Goal: Information Seeking & Learning: Find specific page/section

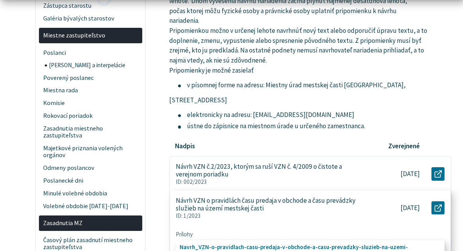
scroll to position [193, 0]
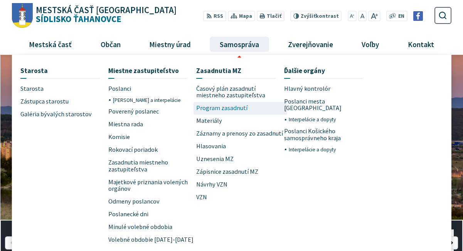
click at [224, 106] on span "Program zasadnutí" at bounding box center [221, 108] width 51 height 13
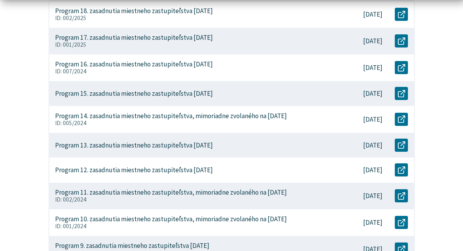
scroll to position [270, 0]
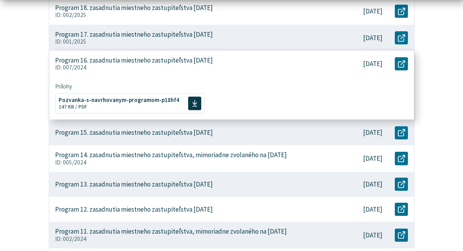
click at [128, 59] on p "Program 16. zasadnutia miestneho zastupiteľstva [DATE]" at bounding box center [134, 60] width 158 height 8
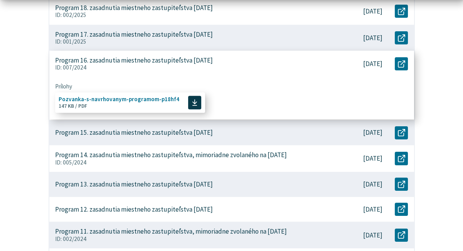
click at [125, 100] on span "Pozvanka-s-navrhovanym-programom-p18hf4" at bounding box center [119, 99] width 121 height 6
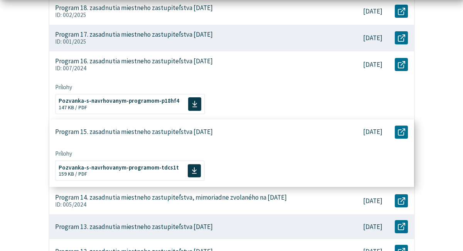
click at [137, 135] on p "Program 15. zasadnutia miestneho zastupiteľstva [DATE]" at bounding box center [134, 132] width 158 height 8
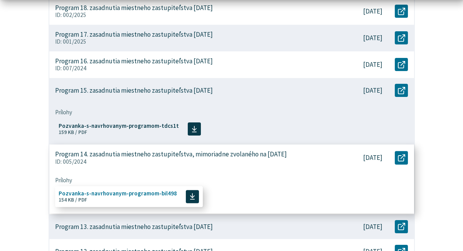
click at [142, 150] on p "Program 14. zasadnutia miestneho zastupiteľstva, mimoriadne zvolaného na [DATE]" at bounding box center [171, 154] width 232 height 8
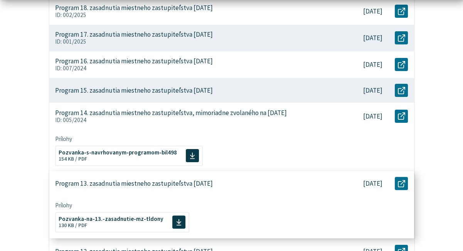
click at [156, 187] on p "Program 13. zasadnutia miestneho zastupiteľstva [DATE]" at bounding box center [134, 183] width 158 height 8
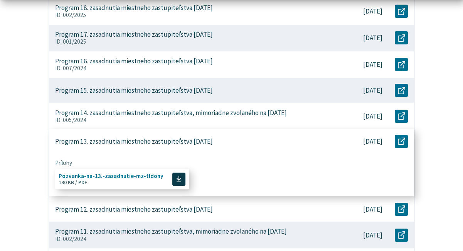
click at [143, 186] on span "Pozvanka-na-13.-zasadnutie-mz-tldony Veľkosť a typ súboru 130 KB / PDF" at bounding box center [111, 179] width 105 height 18
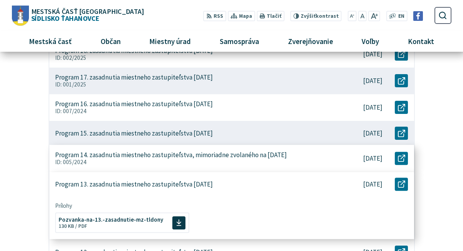
scroll to position [193, 0]
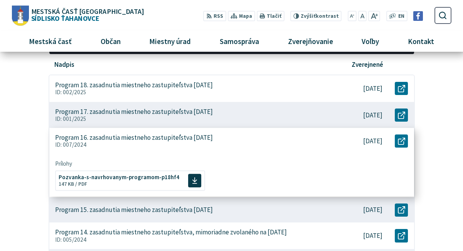
click at [129, 136] on p "Program 16. zasadnutia miestneho zastupiteľstva [DATE]" at bounding box center [134, 137] width 158 height 8
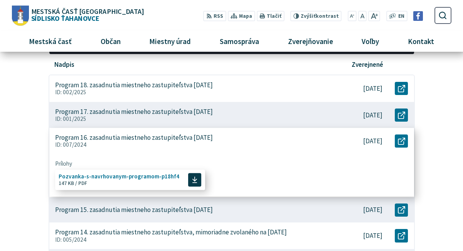
click at [138, 176] on span "Pozvanka-s-navrhovanym-programom-p18hf4" at bounding box center [119, 177] width 121 height 6
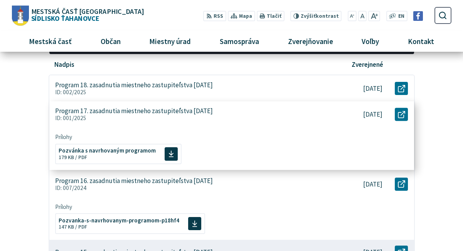
click at [164, 109] on p "Program 17. zasadnutia miestneho zastupiteľstva [DATE]" at bounding box center [134, 111] width 158 height 8
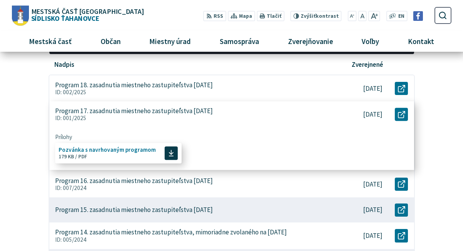
click at [141, 149] on span "Pozvánka s navrhovaným programom" at bounding box center [107, 150] width 97 height 6
